Goal: Find specific page/section: Find specific page/section

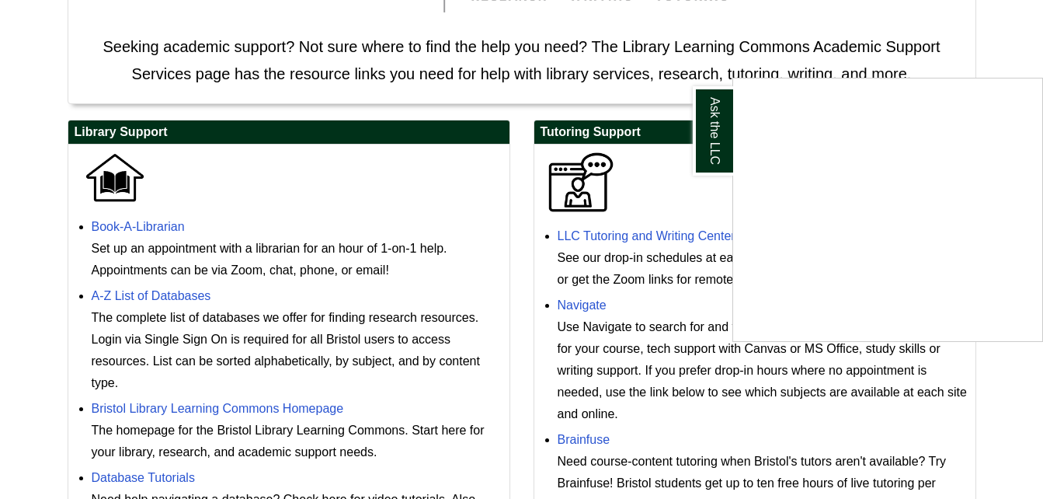
scroll to position [342, 0]
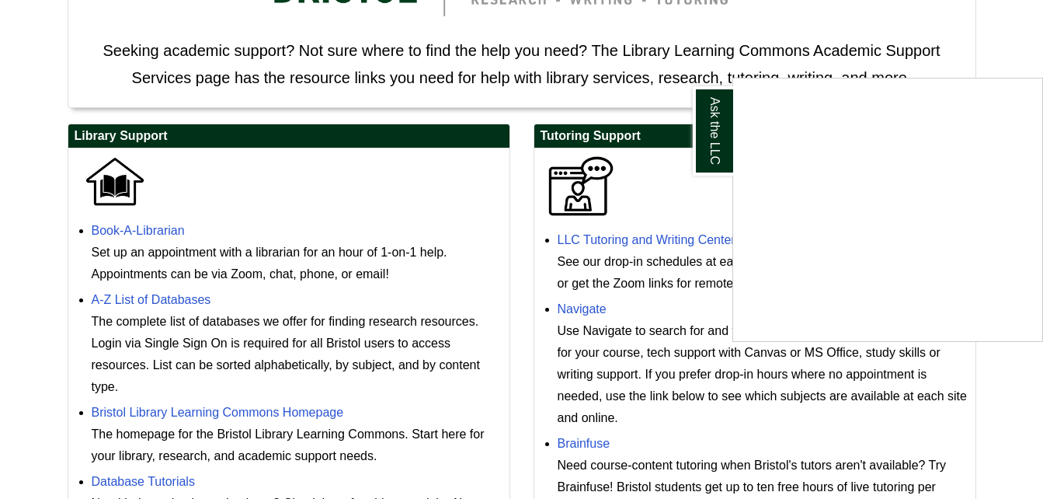
click at [699, 235] on div "Ask the LLC" at bounding box center [521, 249] width 1043 height 499
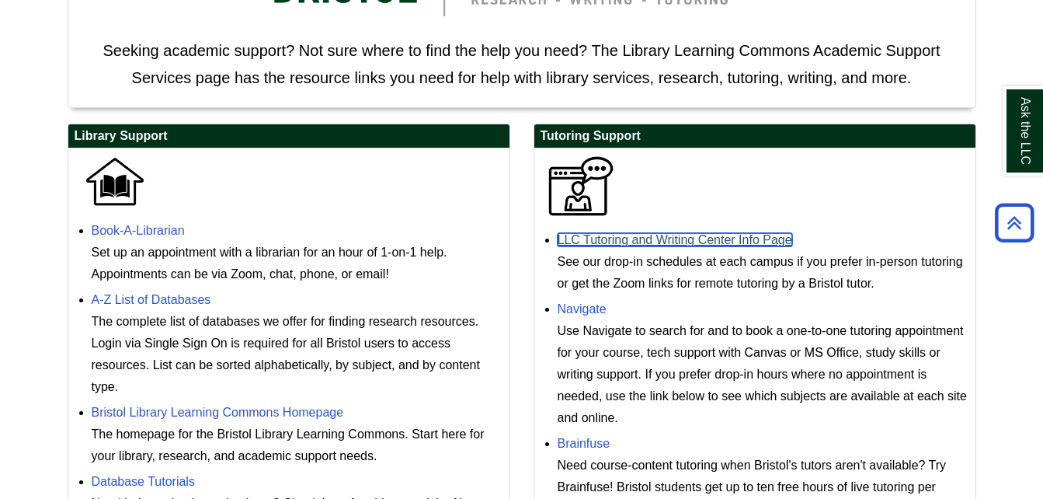
click at [699, 235] on link "LLC Tutoring and Writing Center Info Page" at bounding box center [675, 239] width 235 height 13
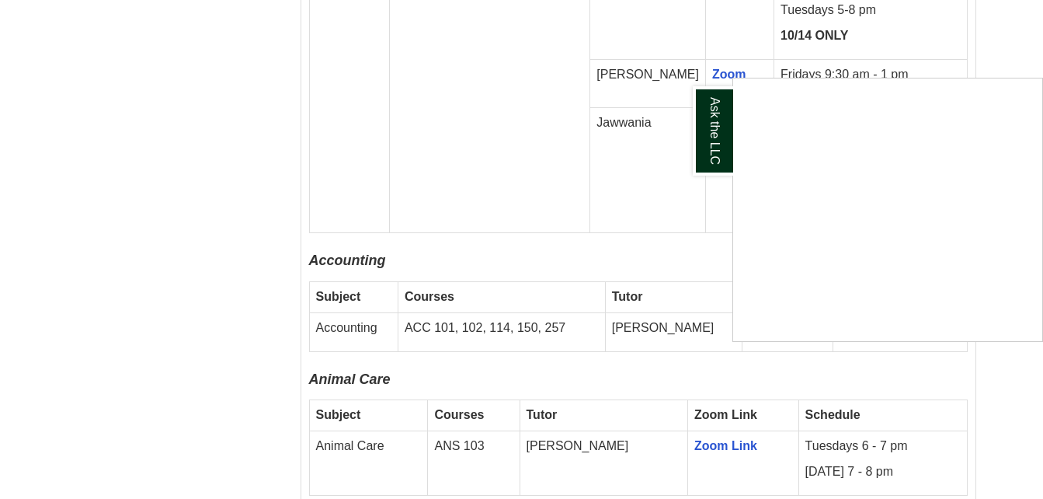
scroll to position [1243, 0]
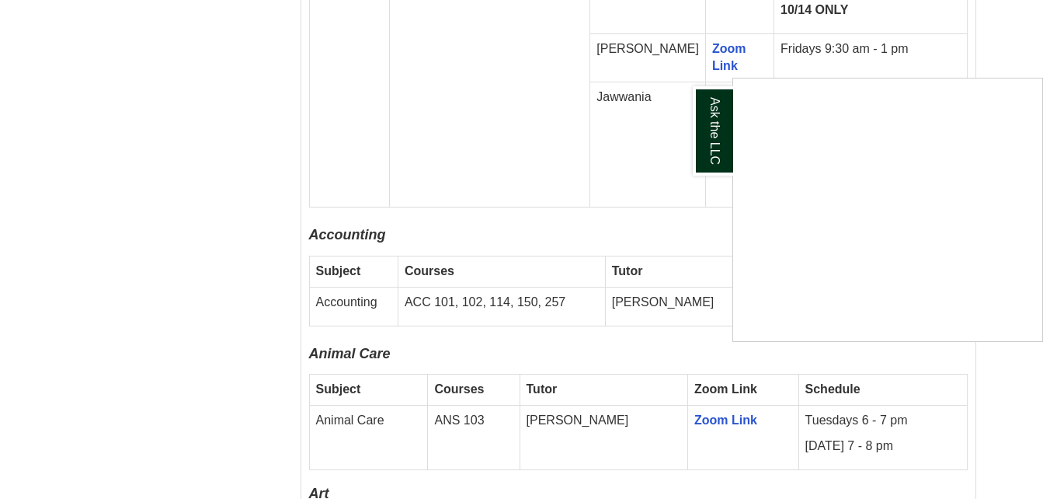
click at [1015, 50] on div "Ask the LLC" at bounding box center [521, 249] width 1043 height 499
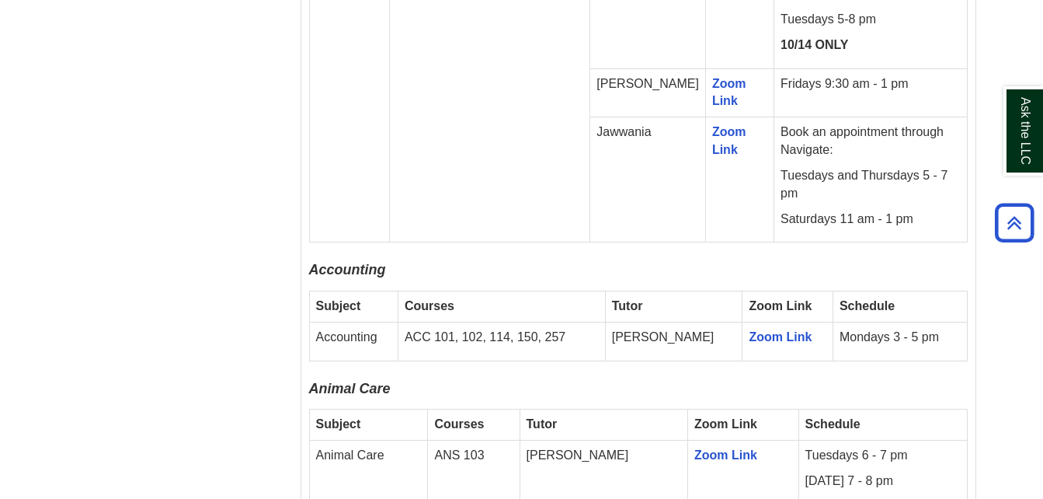
scroll to position [1212, 0]
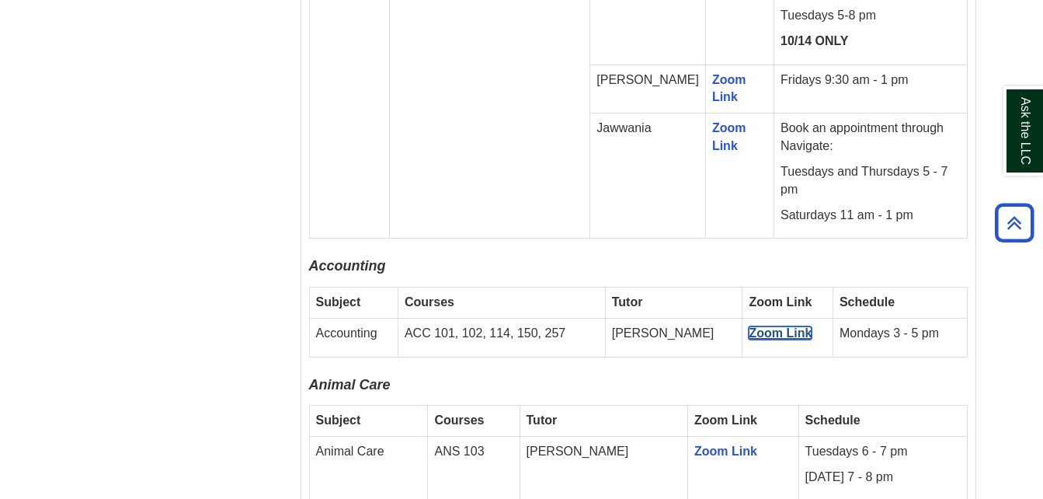
click at [755, 326] on link "Zoom Link" at bounding box center [780, 332] width 63 height 13
